Goal: Information Seeking & Learning: Learn about a topic

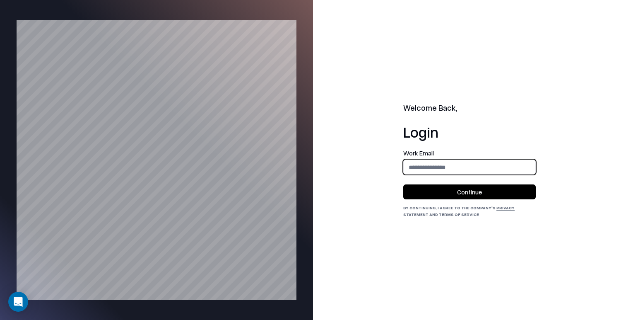
drag, startPoint x: 464, startPoint y: 165, endPoint x: 470, endPoint y: 174, distance: 10.8
click at [464, 165] on input "email" at bounding box center [470, 166] width 132 height 15
type input "**********"
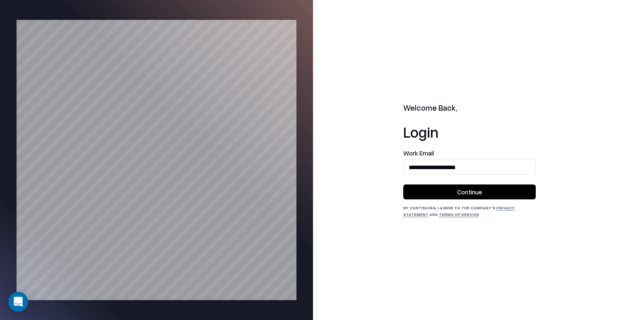
click at [468, 190] on button "Continue" at bounding box center [469, 191] width 133 height 15
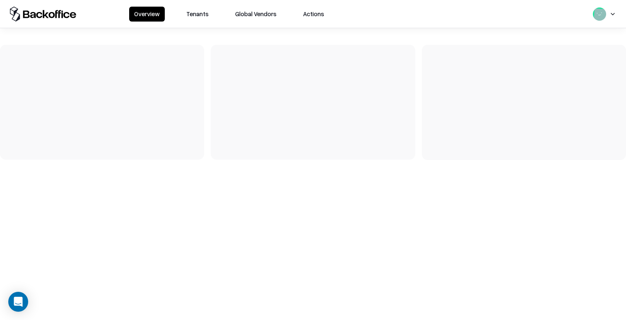
click at [198, 18] on button "Tenants" at bounding box center [197, 14] width 32 height 15
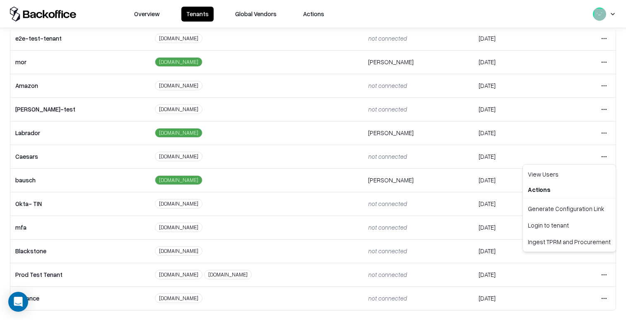
scroll to position [0, 0]
click at [604, 155] on html "Overview Tenants Global Vendors Actions Tenants Add Tenant Tenant name Domain A…" at bounding box center [313, 160] width 626 height 320
click at [553, 221] on div "Login to tenant" at bounding box center [569, 225] width 89 height 17
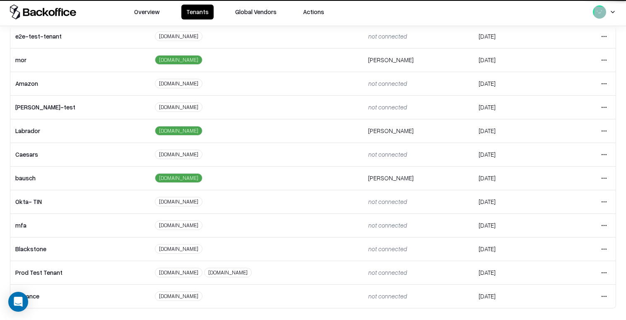
scroll to position [4, 0]
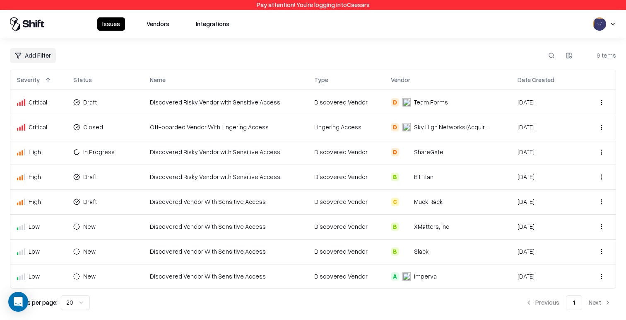
click at [162, 27] on button "Vendors" at bounding box center [158, 23] width 33 height 13
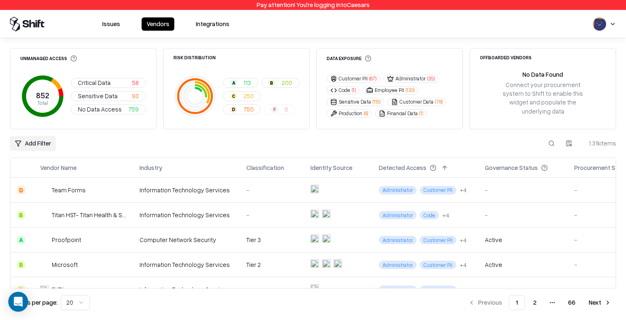
click at [207, 190] on td "Information Technology Services" at bounding box center [186, 190] width 107 height 25
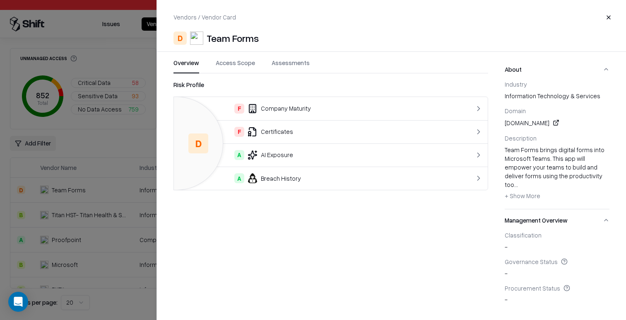
click at [229, 56] on div "Vendors / Vendor Card Close D Team Forms Overview Access Scope Assessments Risk…" at bounding box center [392, 160] width 470 height 320
click at [235, 66] on button "Access Scope" at bounding box center [235, 65] width 39 height 15
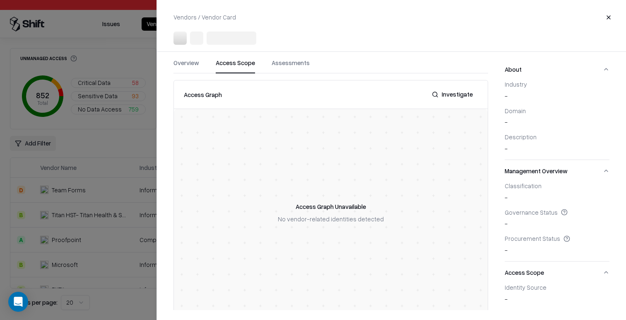
click at [101, 191] on div at bounding box center [313, 160] width 626 height 320
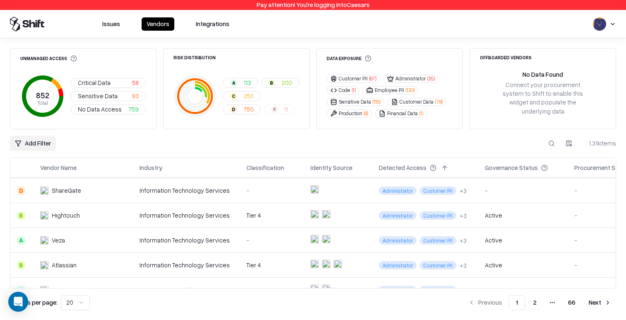
scroll to position [183, 0]
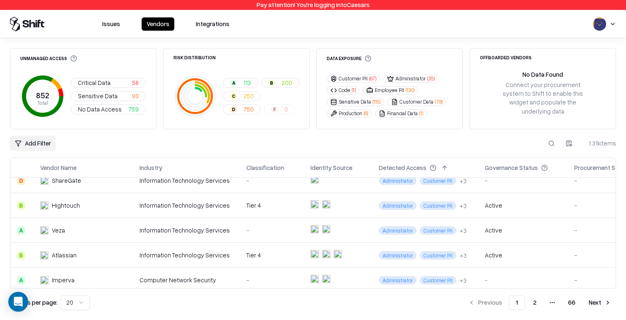
click at [181, 226] on div "Information Technology Services" at bounding box center [187, 230] width 94 height 9
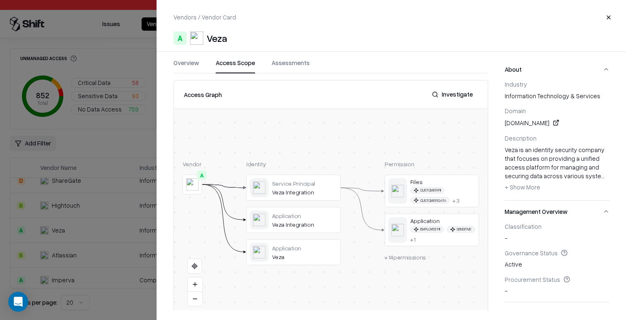
click at [239, 67] on button "Access Scope" at bounding box center [235, 65] width 39 height 15
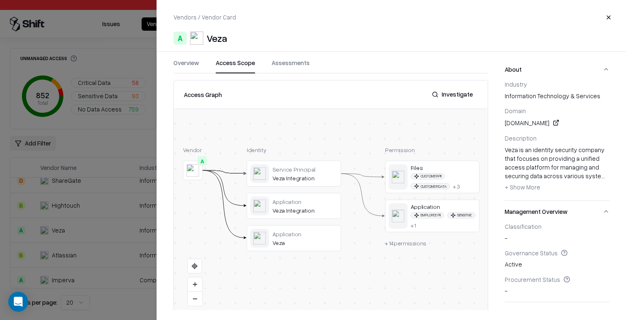
click at [0, 0] on div at bounding box center [0, 0] width 0 height 0
